Goal: Check status: Check status

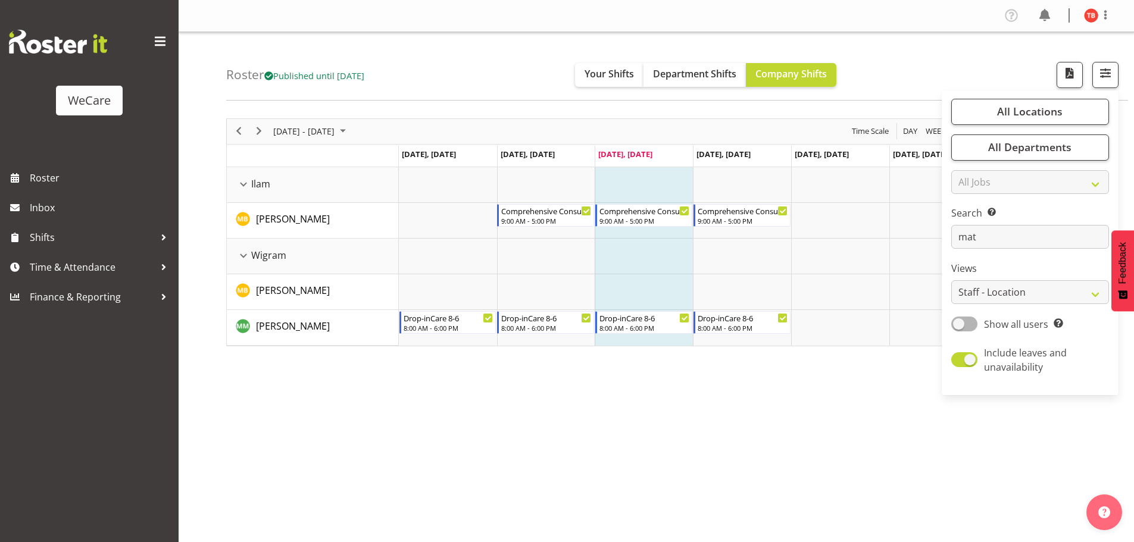
select select "location"
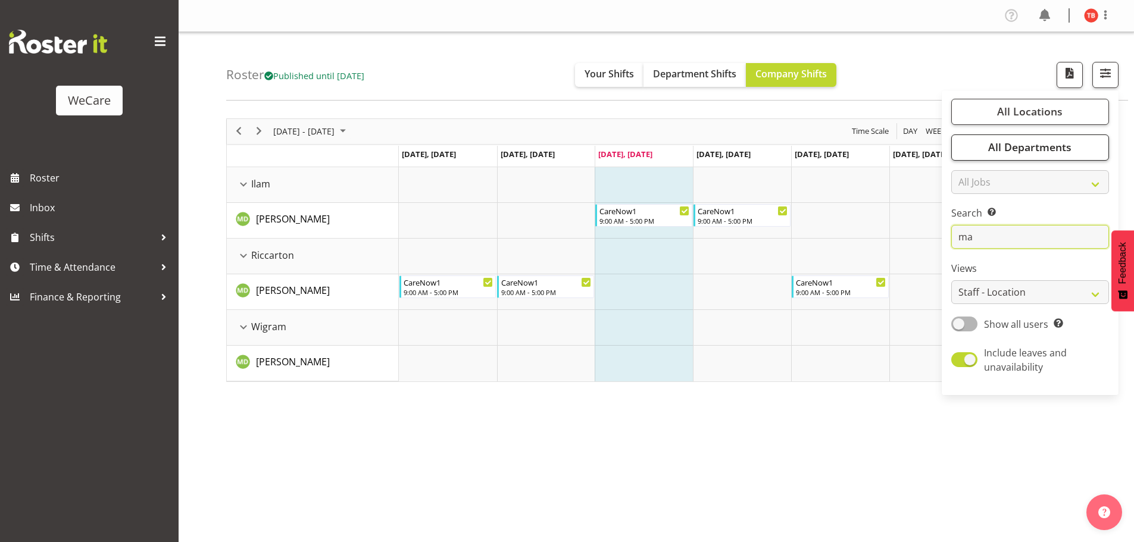
type input "m"
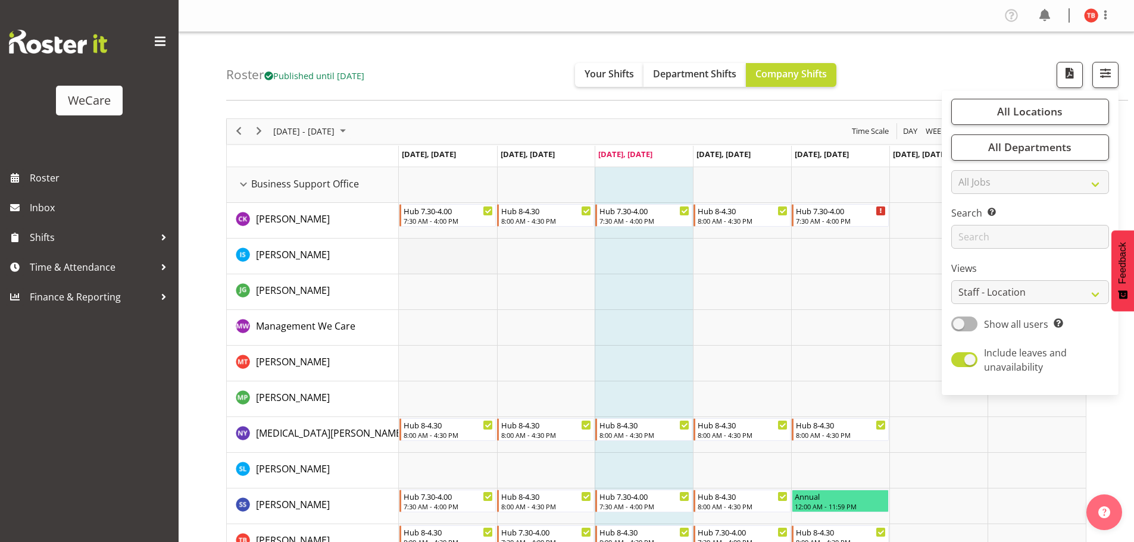
click at [435, 259] on td "Timeline Week of October 8, 2025" at bounding box center [448, 257] width 98 height 36
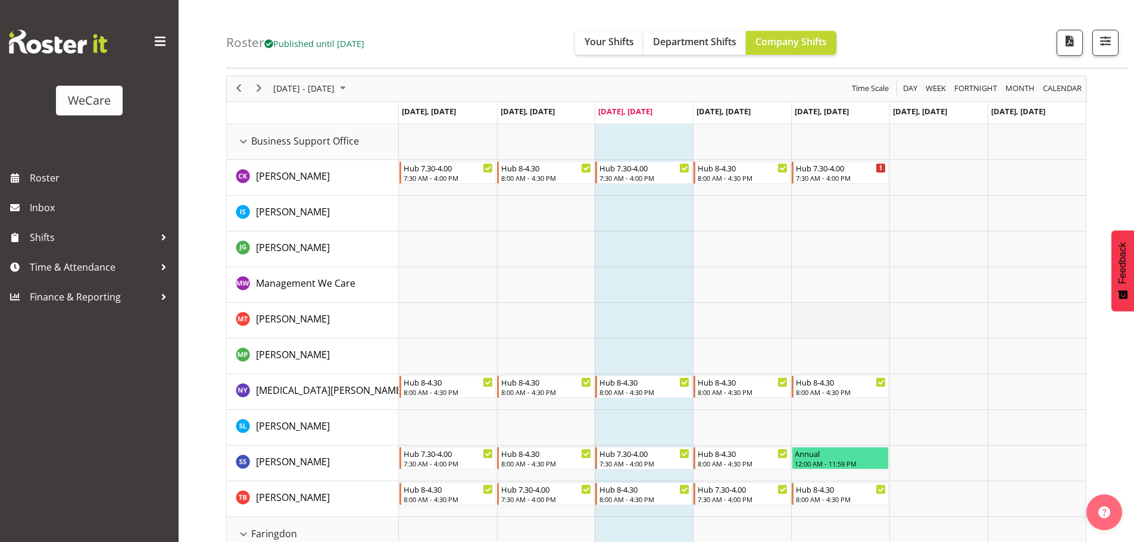
scroll to position [60, 0]
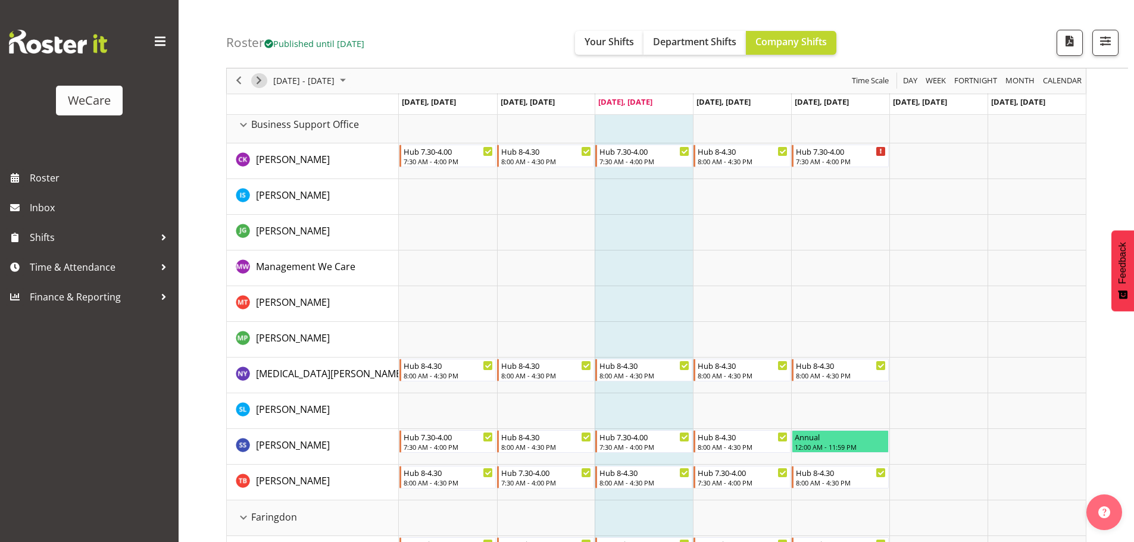
click at [263, 88] on span "Next" at bounding box center [259, 81] width 14 height 15
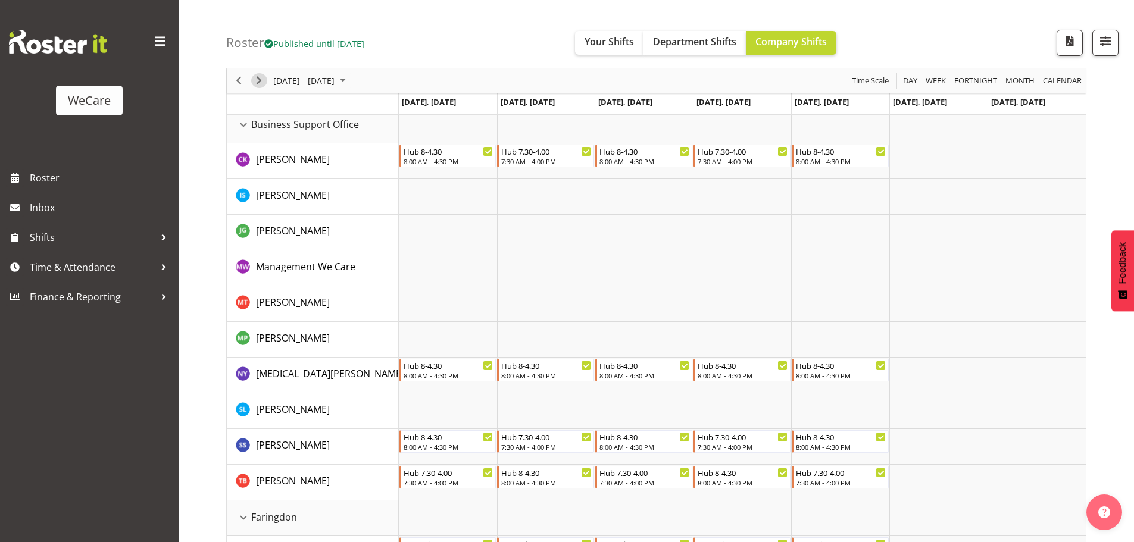
click at [258, 79] on span "Next" at bounding box center [259, 81] width 14 height 15
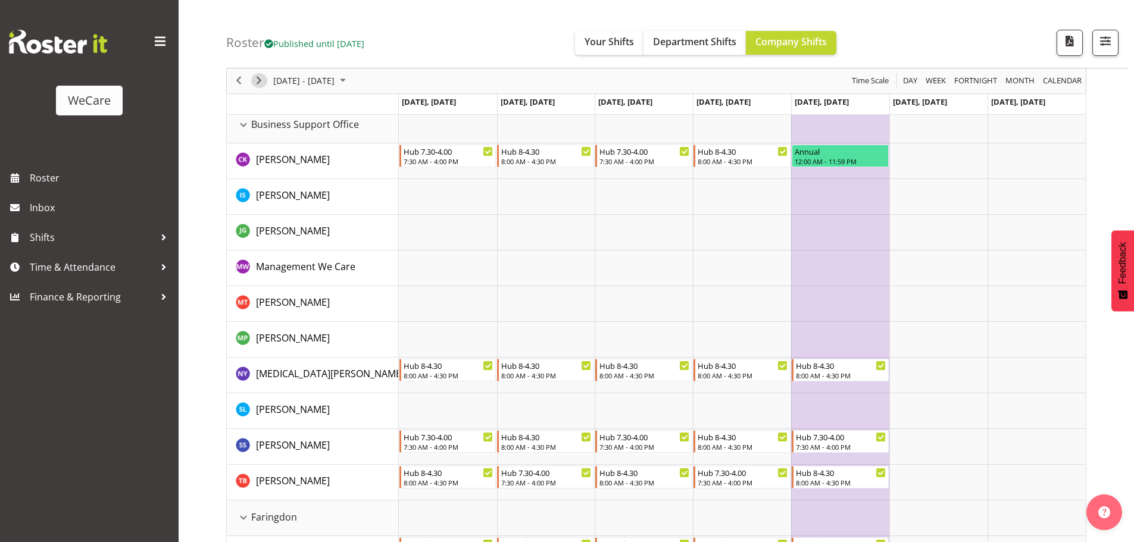
click at [257, 83] on span "Next" at bounding box center [259, 81] width 14 height 15
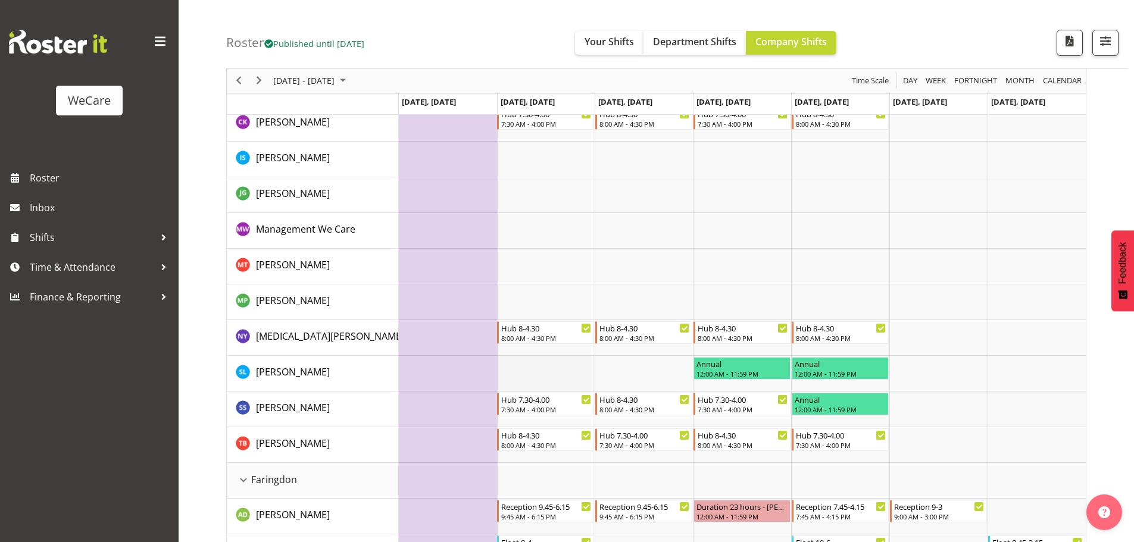
scroll to position [60, 0]
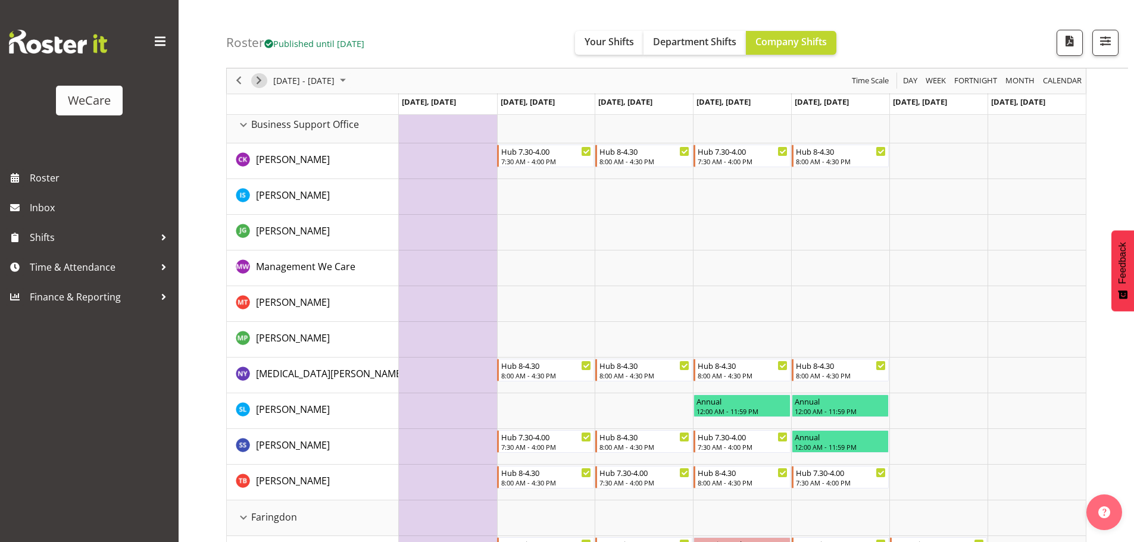
click at [261, 79] on span "Next" at bounding box center [259, 81] width 14 height 15
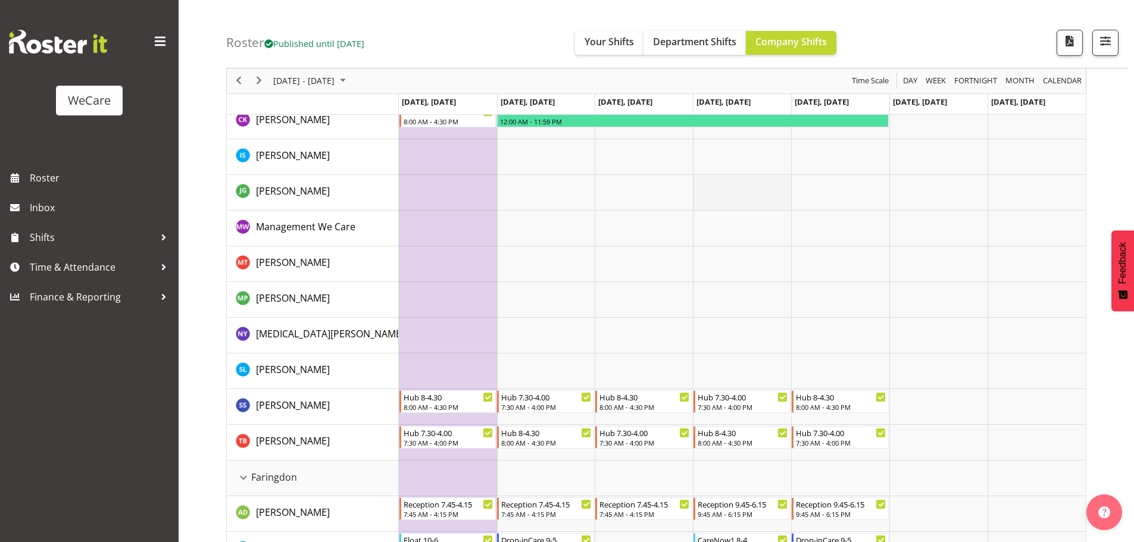
scroll to position [119, 0]
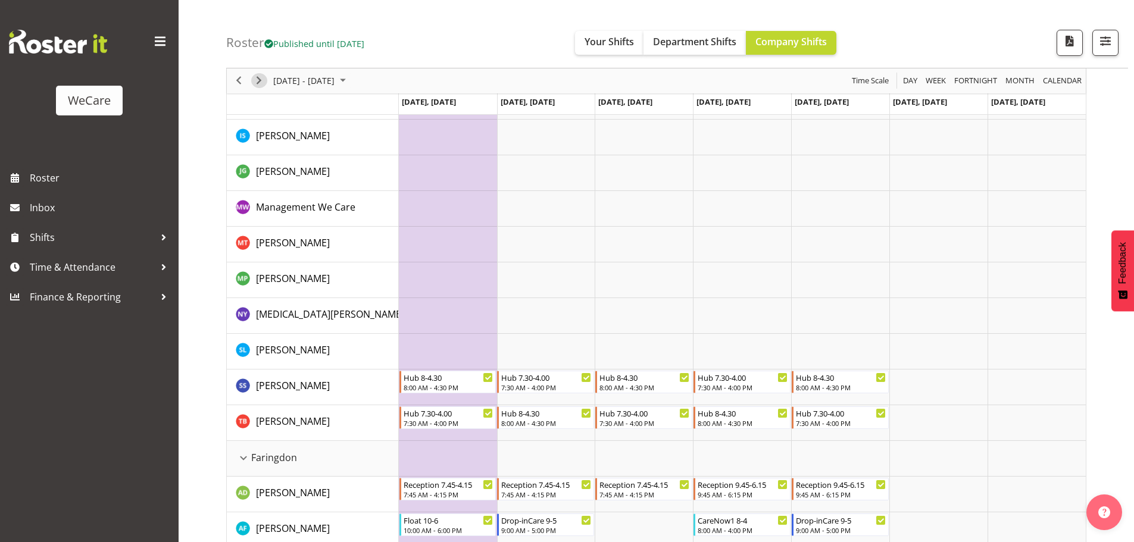
drag, startPoint x: 254, startPoint y: 82, endPoint x: 413, endPoint y: 205, distance: 201.5
click at [254, 82] on span "Next" at bounding box center [259, 81] width 14 height 15
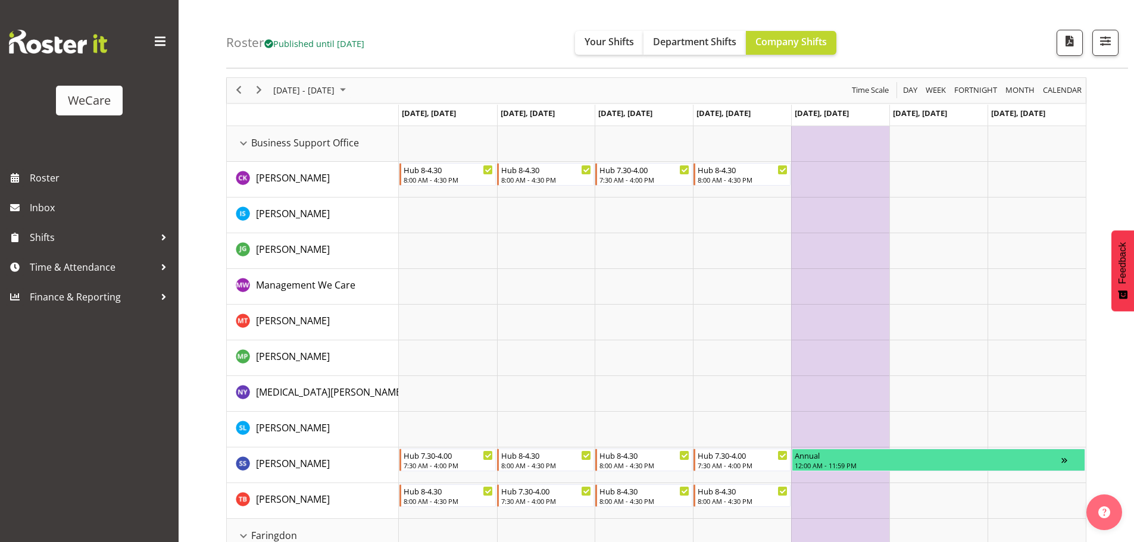
scroll to position [60, 0]
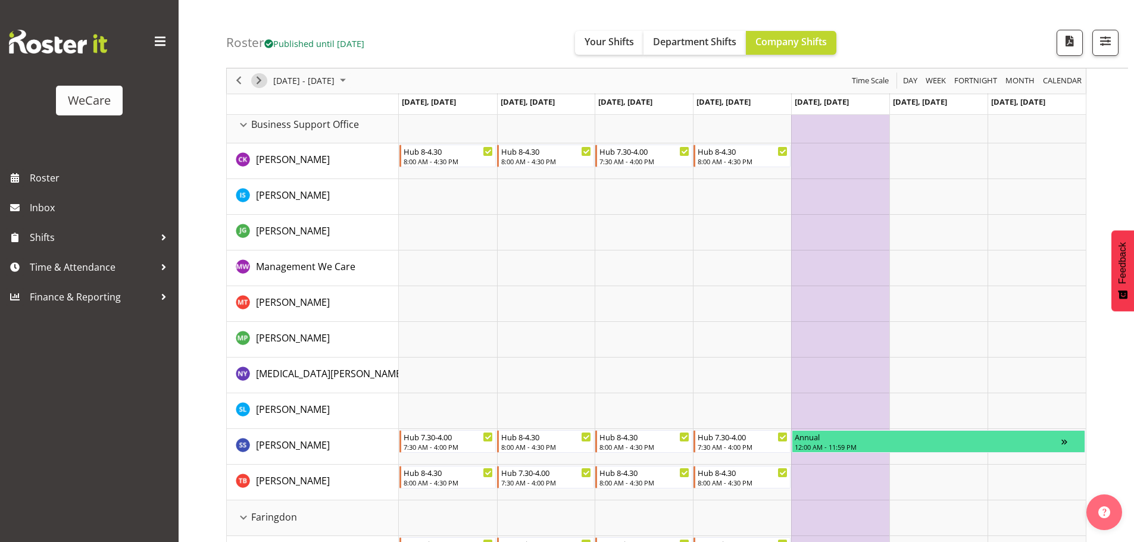
click at [265, 81] on span "Next" at bounding box center [259, 81] width 14 height 15
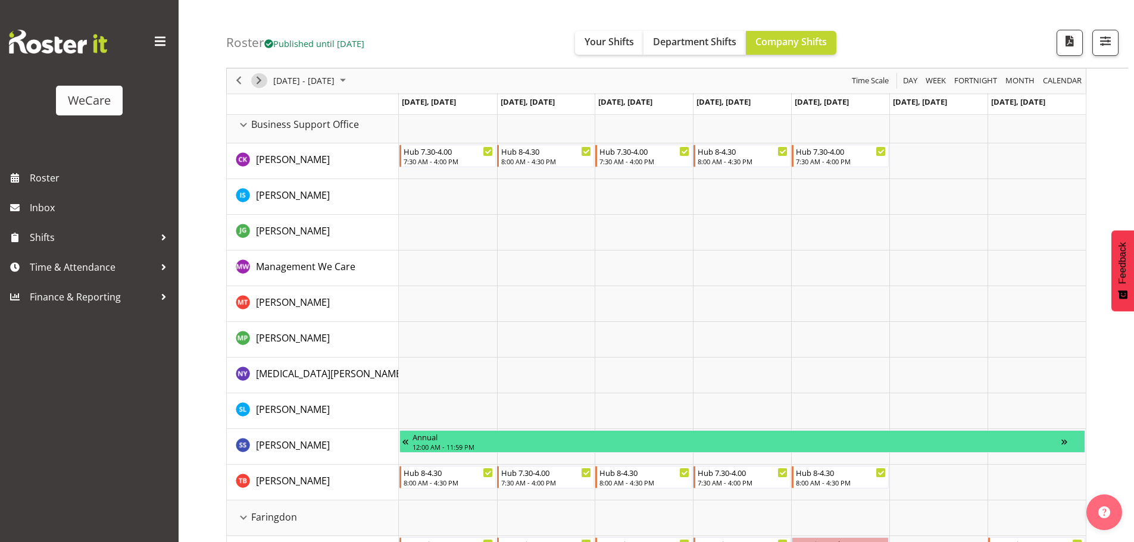
click at [264, 80] on span "Next" at bounding box center [259, 81] width 14 height 15
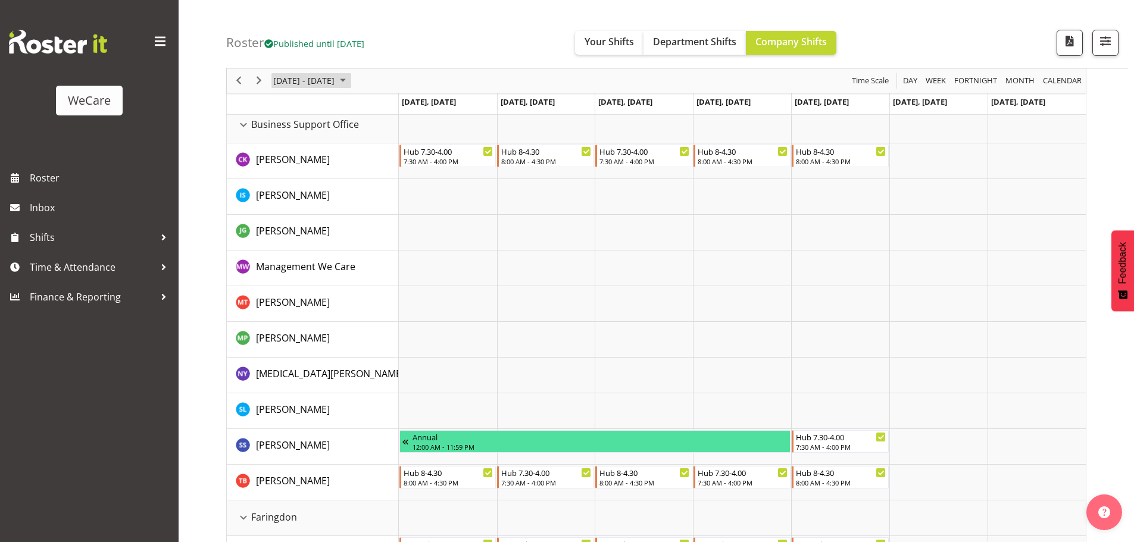
drag, startPoint x: 362, startPoint y: 80, endPoint x: 360, endPoint y: 93, distance: 13.3
click at [336, 80] on span "[DATE] - [DATE]" at bounding box center [304, 81] width 64 height 15
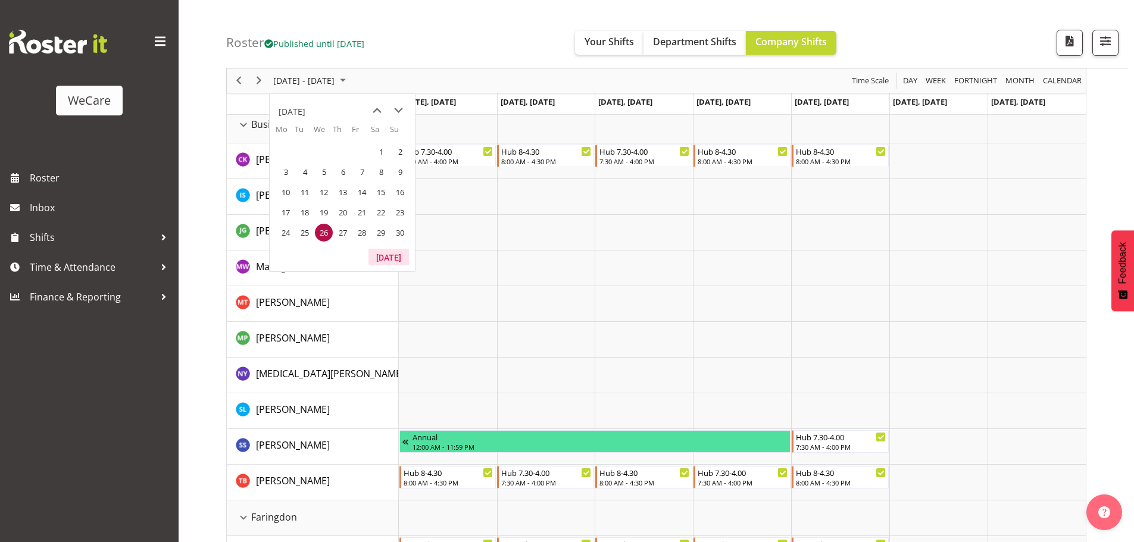
drag, startPoint x: 379, startPoint y: 261, endPoint x: 264, endPoint y: 4, distance: 281.4
click at [379, 261] on button "[DATE]" at bounding box center [388, 257] width 40 height 17
